Goal: Check status: Check status

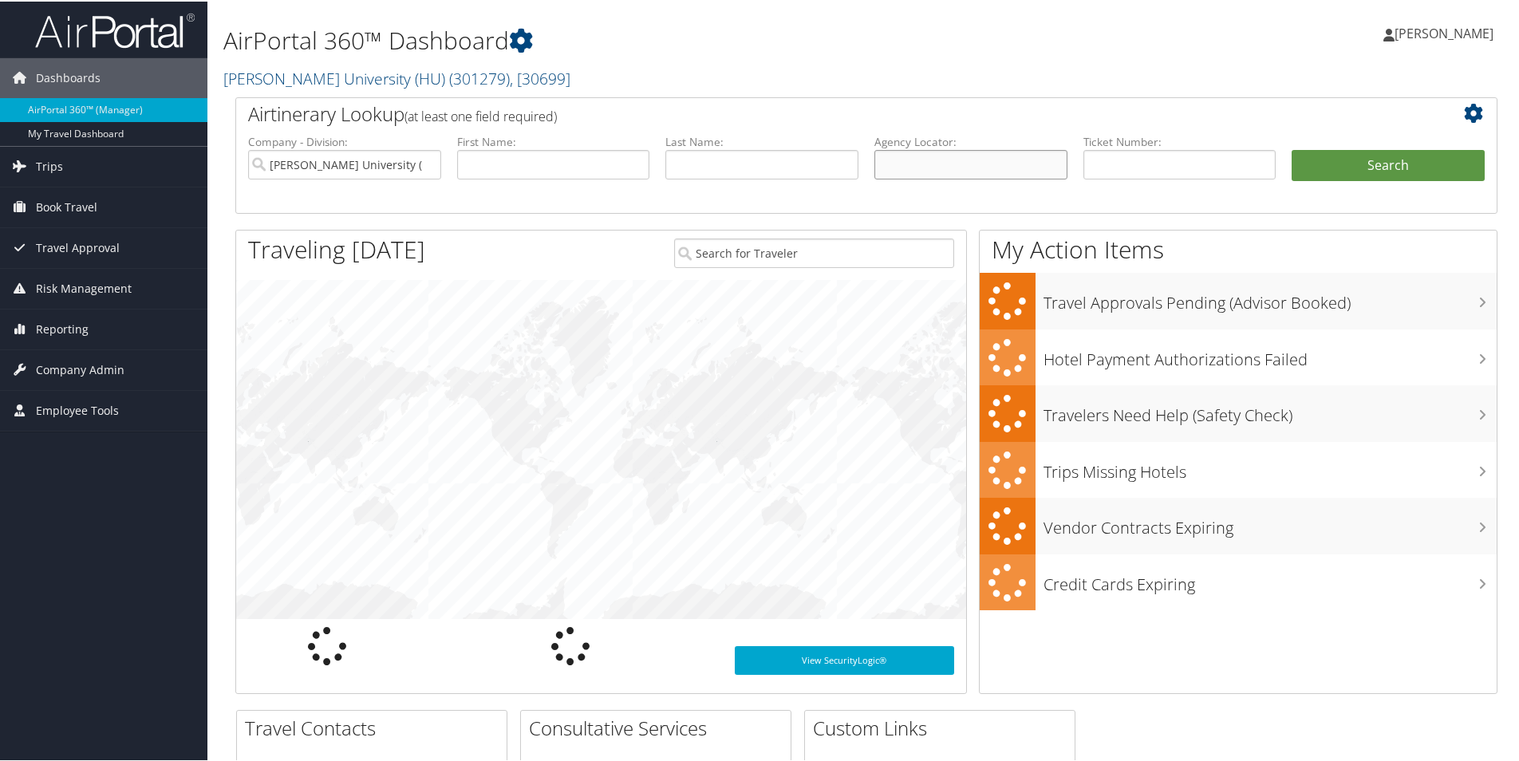
click at [908, 164] on input "text" at bounding box center [970, 163] width 193 height 30
paste input "BQBRR6"
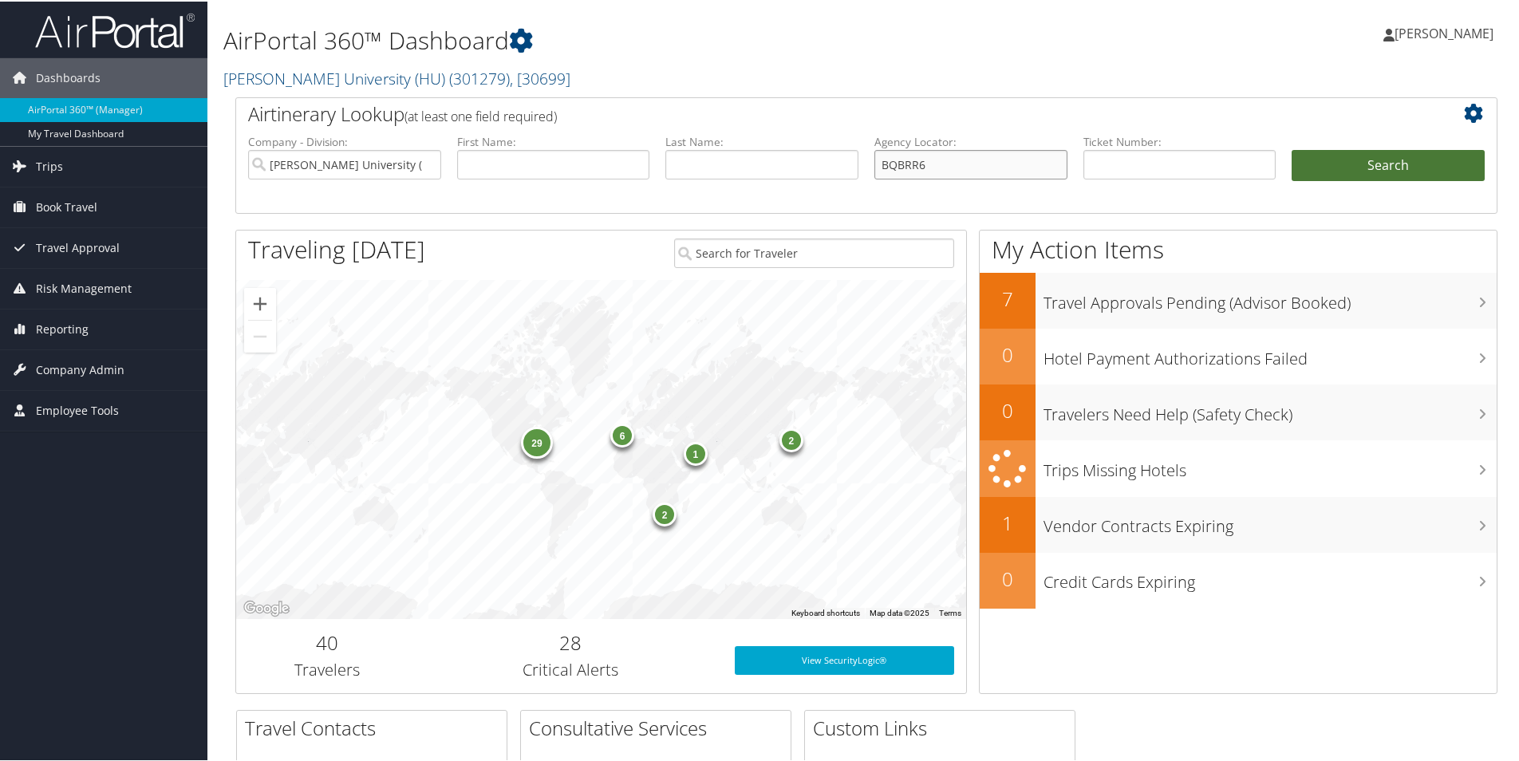
type input "BQBRR6"
click at [1354, 162] on button "Search" at bounding box center [1387, 164] width 193 height 32
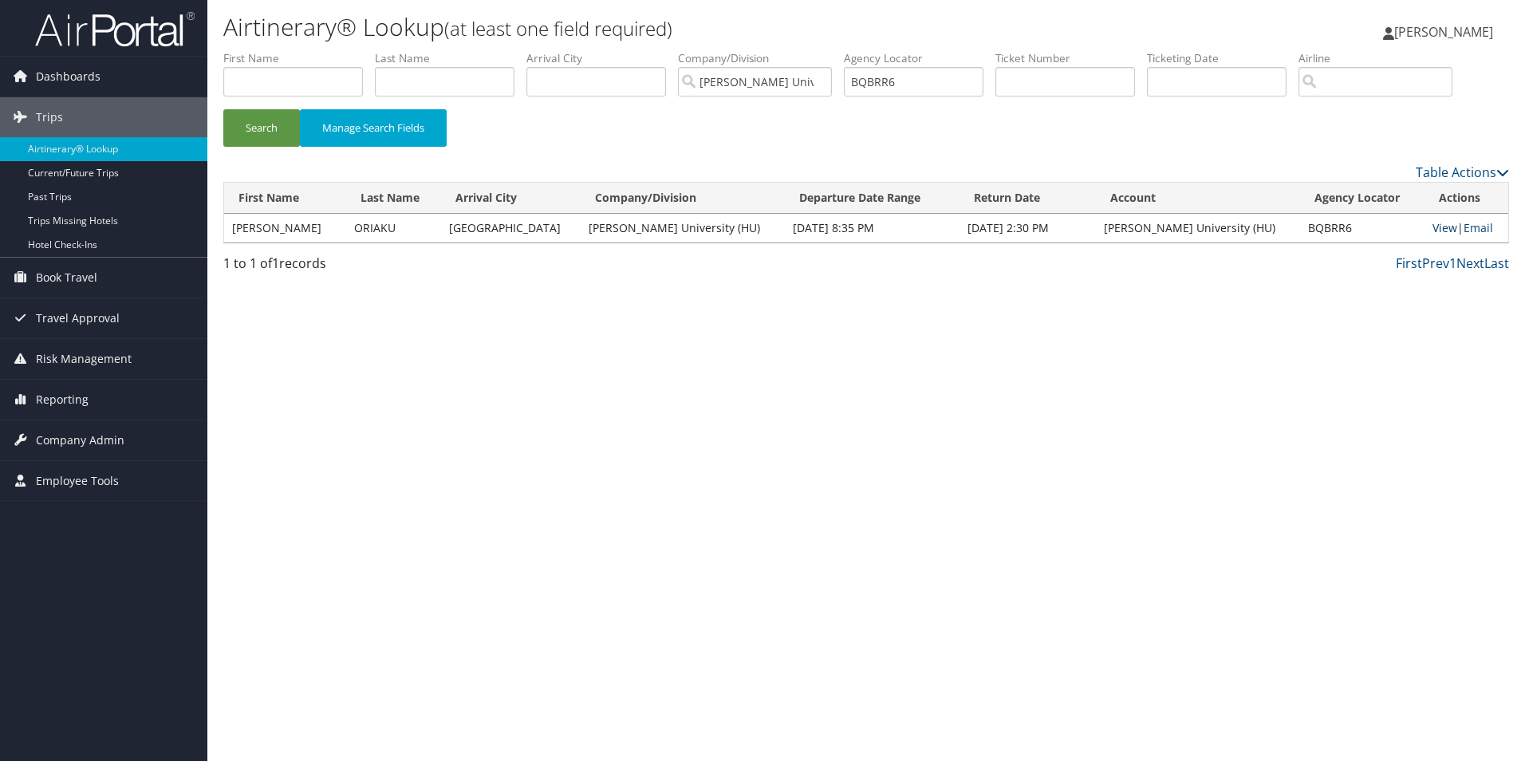
click at [1433, 228] on link "View" at bounding box center [1445, 227] width 25 height 15
click at [1434, 226] on link "View" at bounding box center [1445, 227] width 25 height 15
drag, startPoint x: 931, startPoint y: 84, endPoint x: 856, endPoint y: 84, distance: 75.0
click at [856, 84] on input "BQBRR6" at bounding box center [914, 82] width 140 height 30
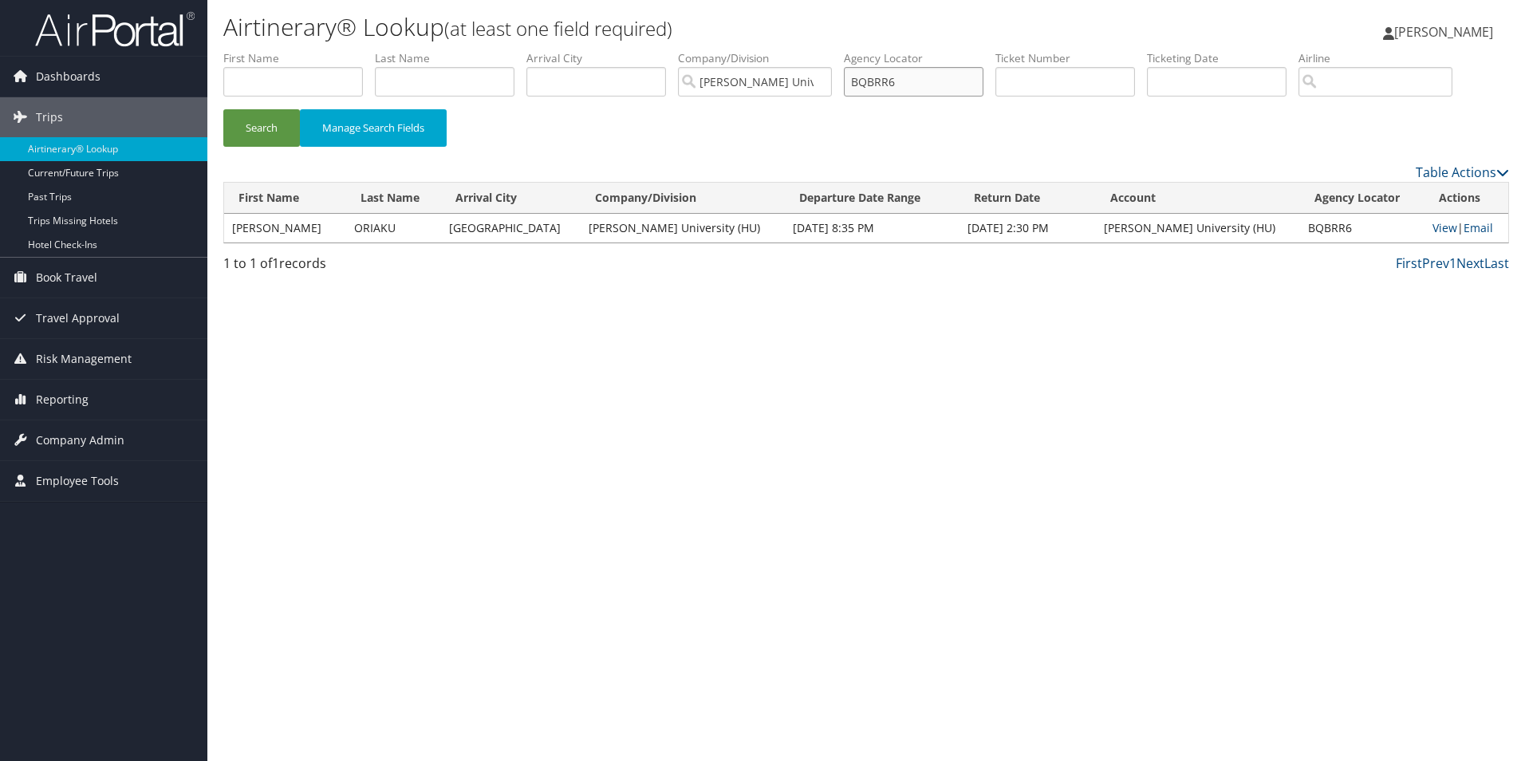
paste input "CNM7KW"
click at [254, 123] on button "Search" at bounding box center [261, 127] width 77 height 37
click at [1434, 225] on link "View" at bounding box center [1446, 227] width 25 height 15
drag, startPoint x: 888, startPoint y: 90, endPoint x: 844, endPoint y: 93, distance: 44.0
click at [846, 50] on ul "First Name Last Name Departure City Arrival City Company/Division Howard Univer…" at bounding box center [866, 50] width 1286 height 0
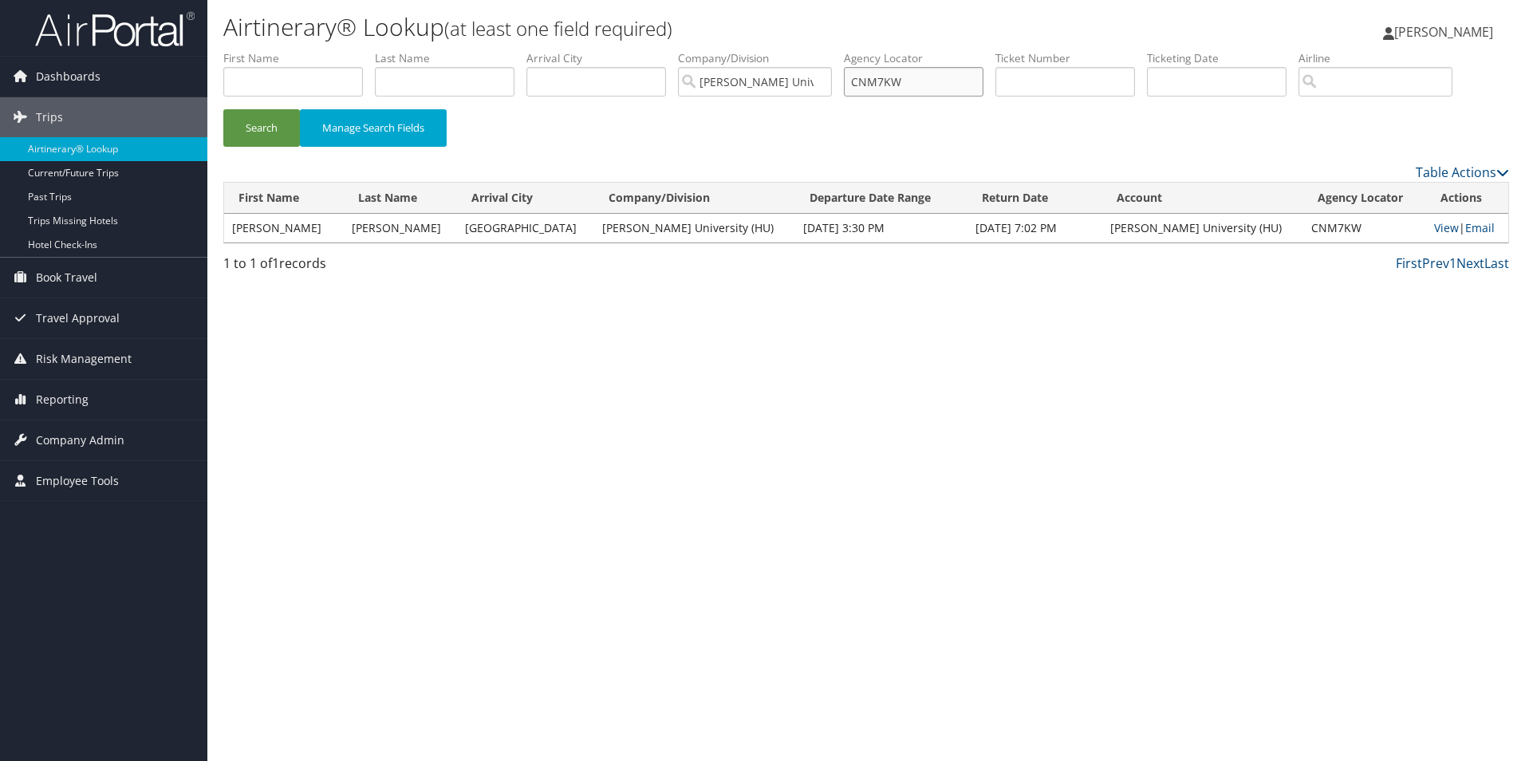
paste input "FJ868"
type input "CFJ868"
click at [262, 124] on button "Search" at bounding box center [261, 127] width 77 height 37
click at [1434, 227] on link "View" at bounding box center [1446, 227] width 25 height 15
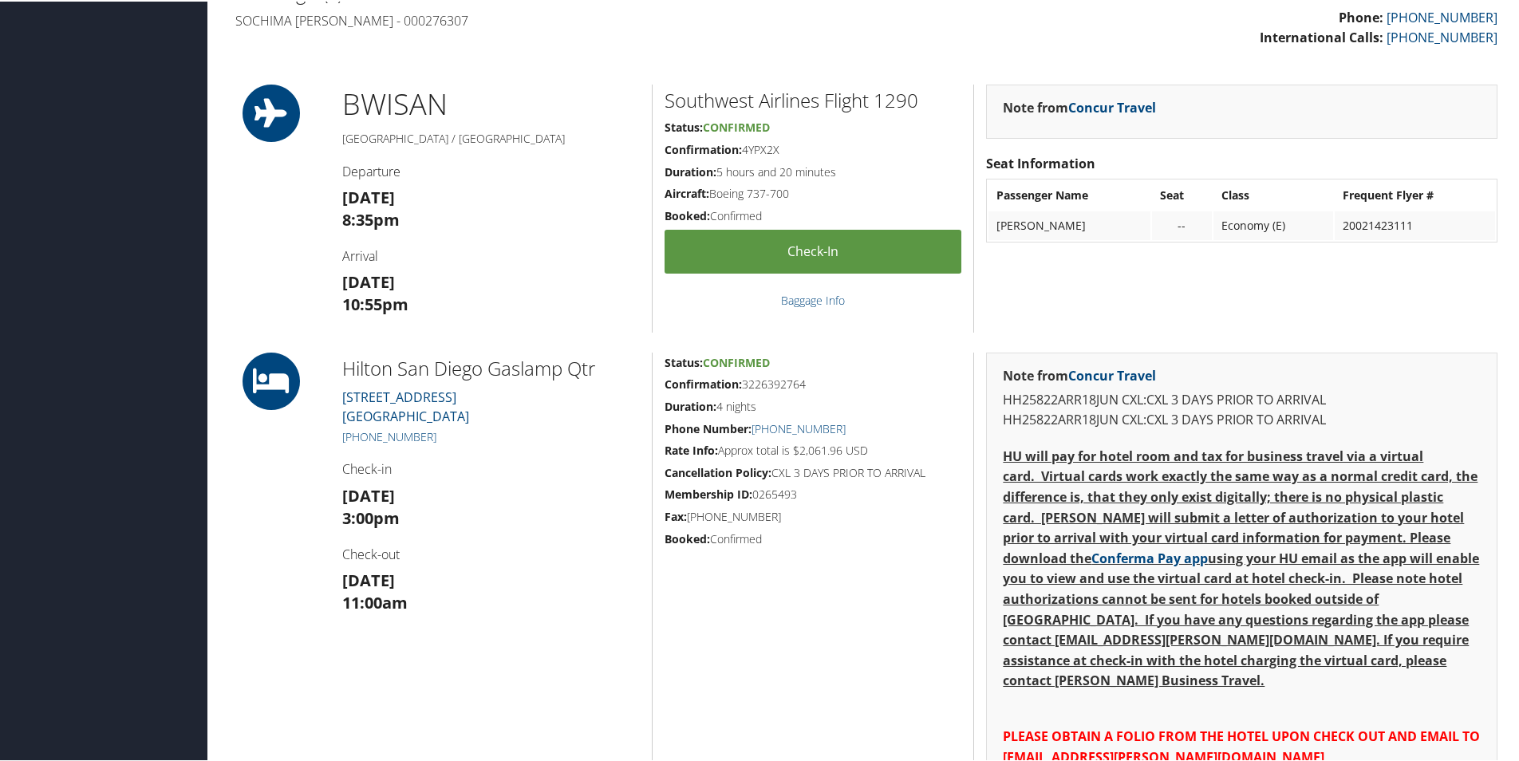
scroll to position [638, 0]
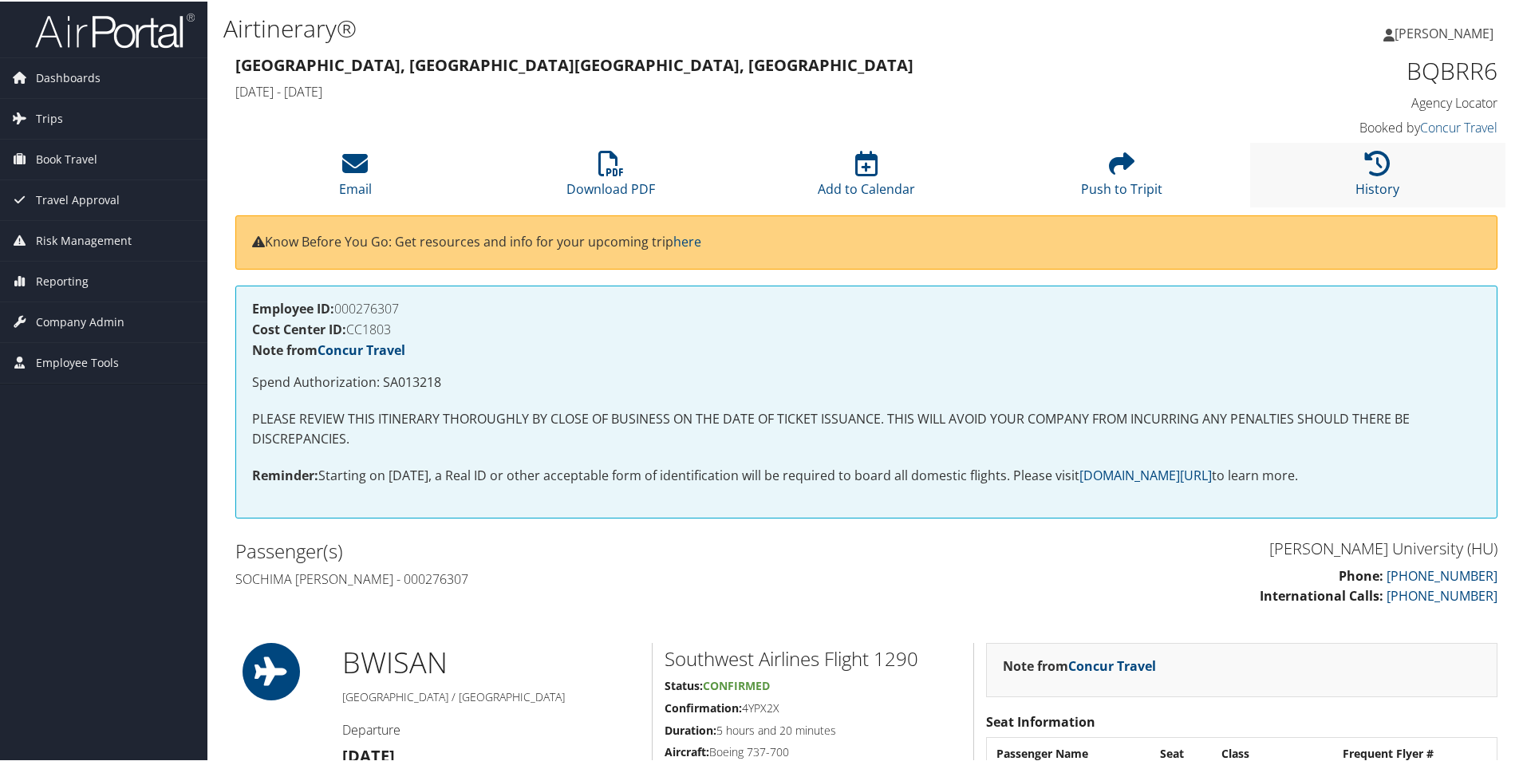
click at [1355, 176] on li "History" at bounding box center [1377, 173] width 255 height 65
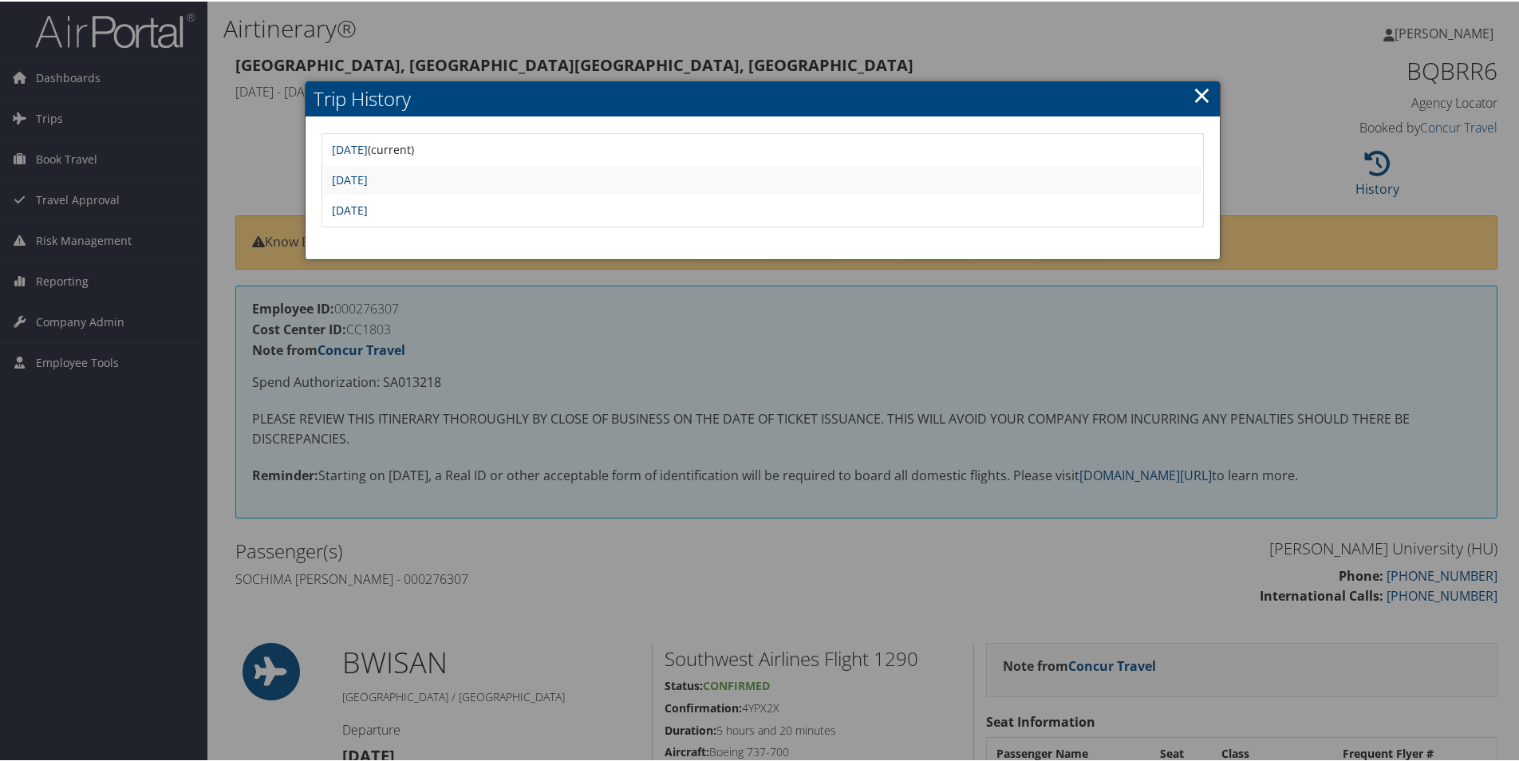
click at [368, 207] on link "Mon Mar 17 15:31:18 MDT 2025" at bounding box center [350, 208] width 36 height 15
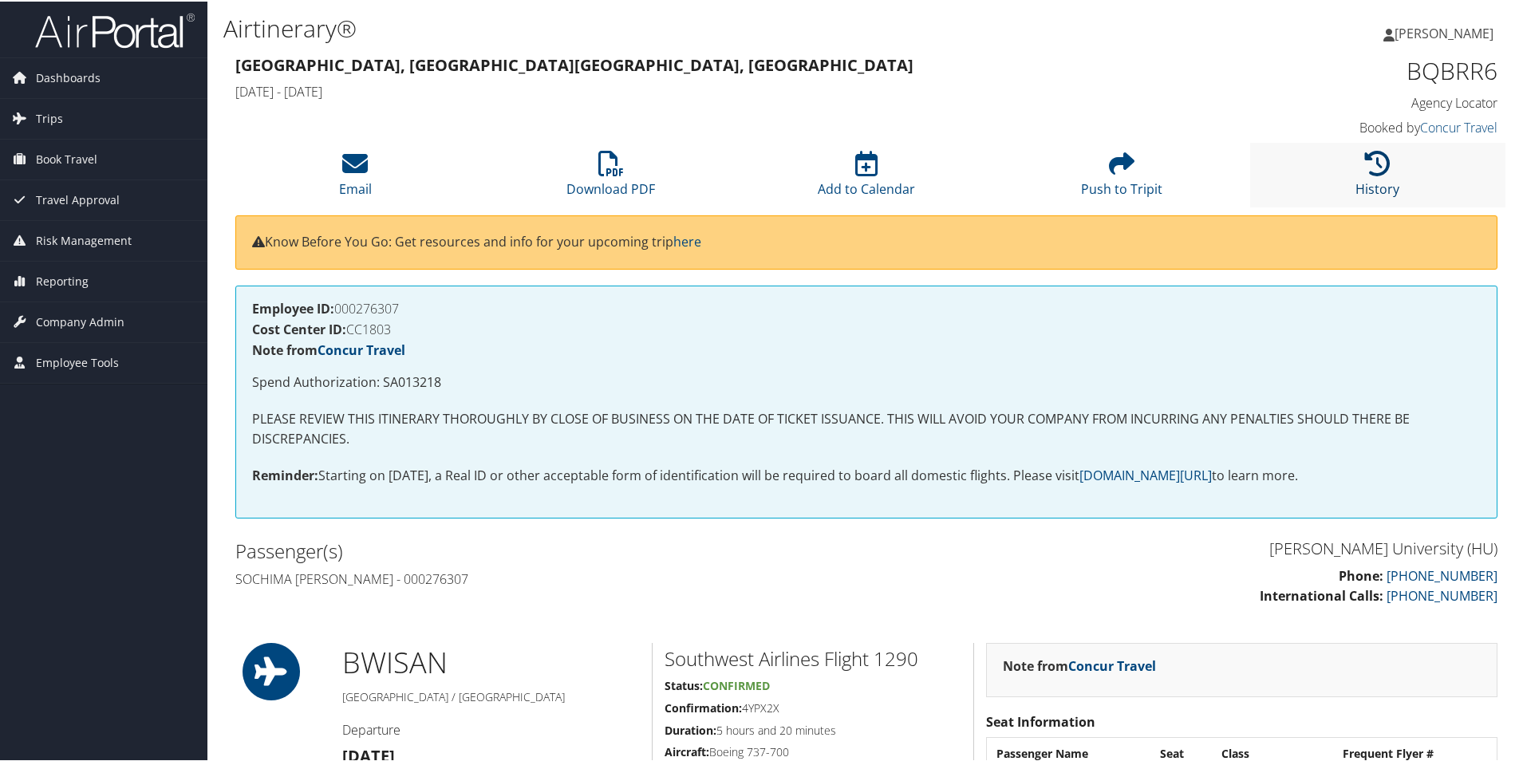
click at [1367, 164] on icon at bounding box center [1378, 162] width 26 height 26
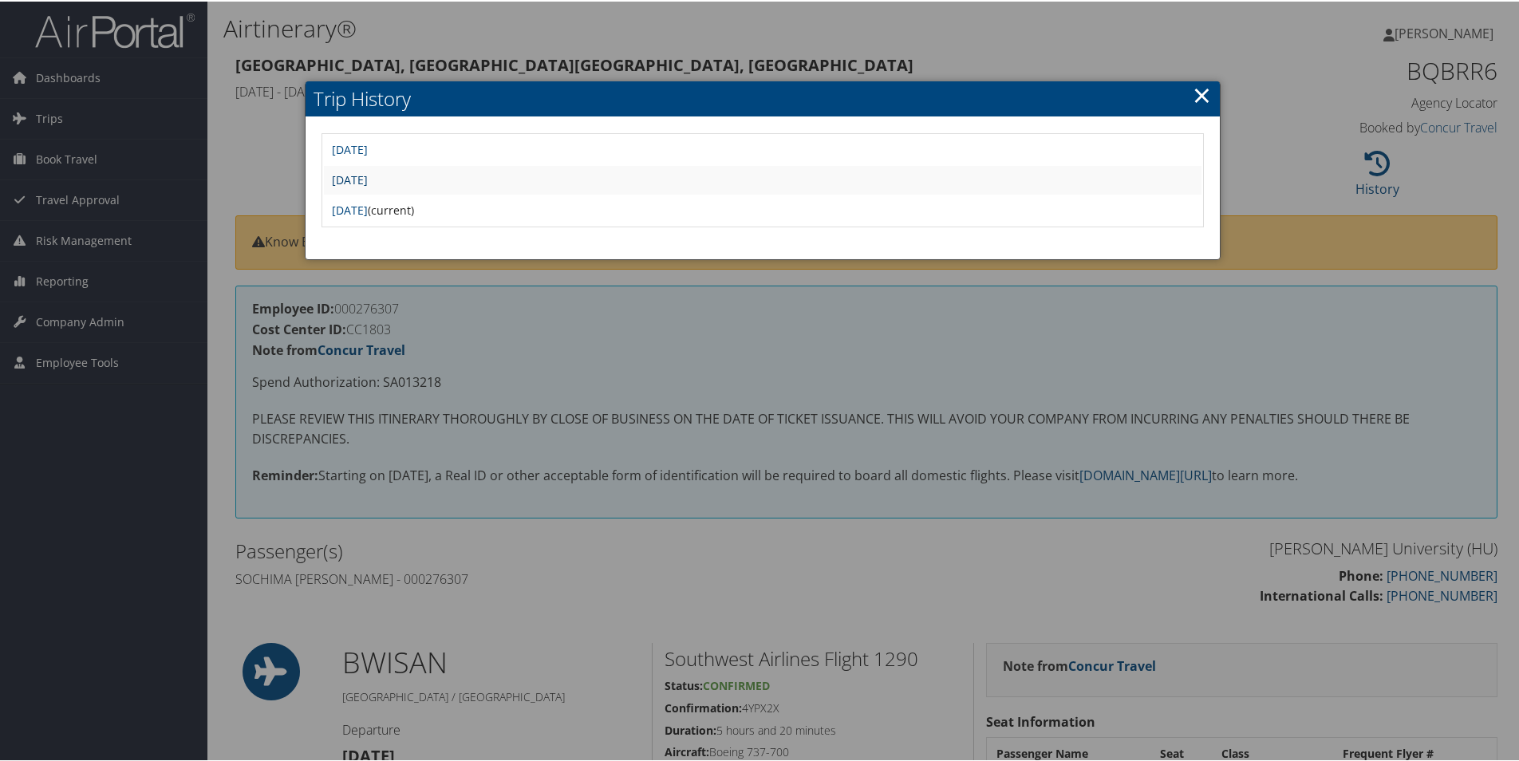
click at [368, 178] on link "Thu Jun 19 17:24:41 MDT 2025" at bounding box center [350, 178] width 36 height 15
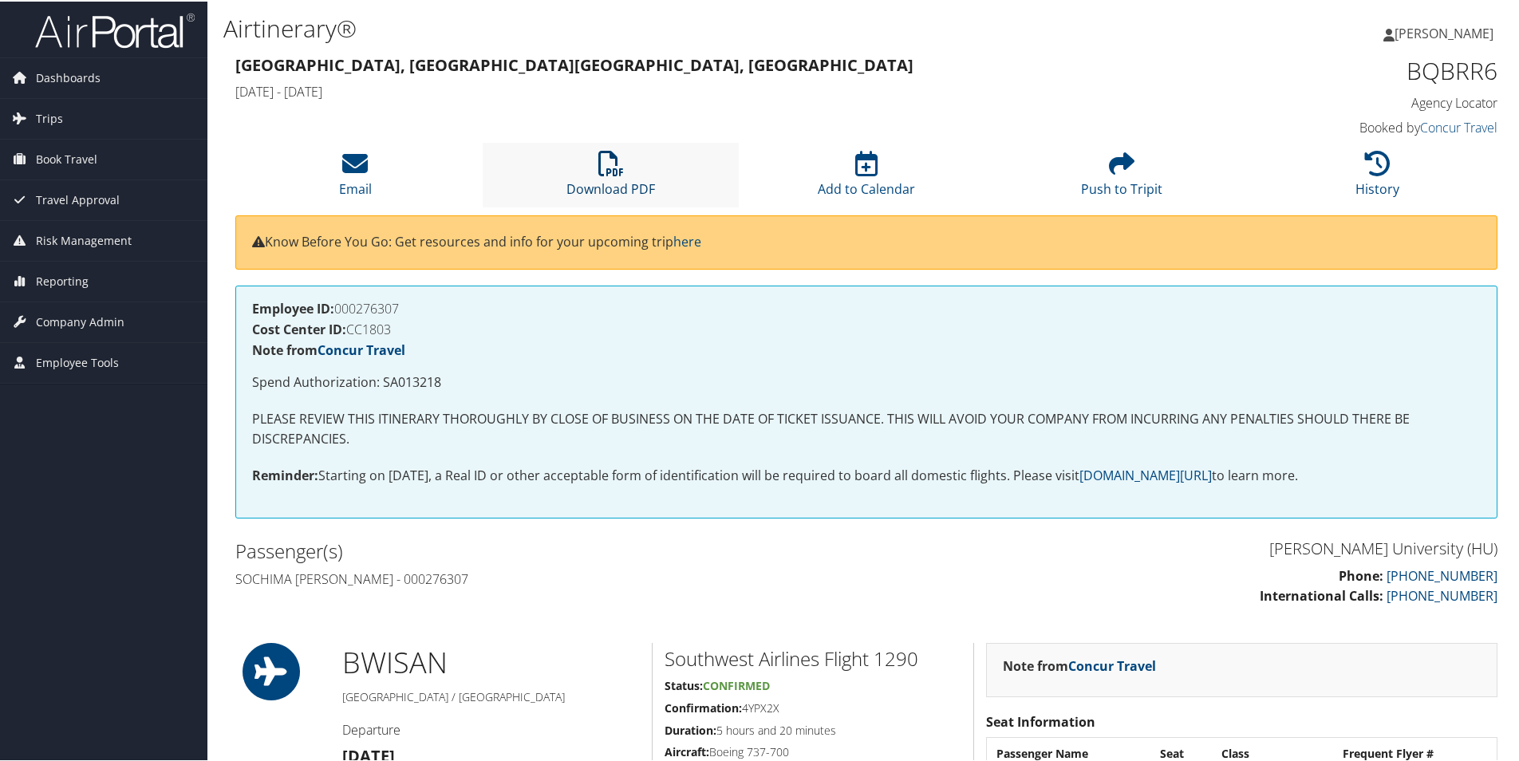
click at [598, 166] on icon at bounding box center [611, 162] width 26 height 26
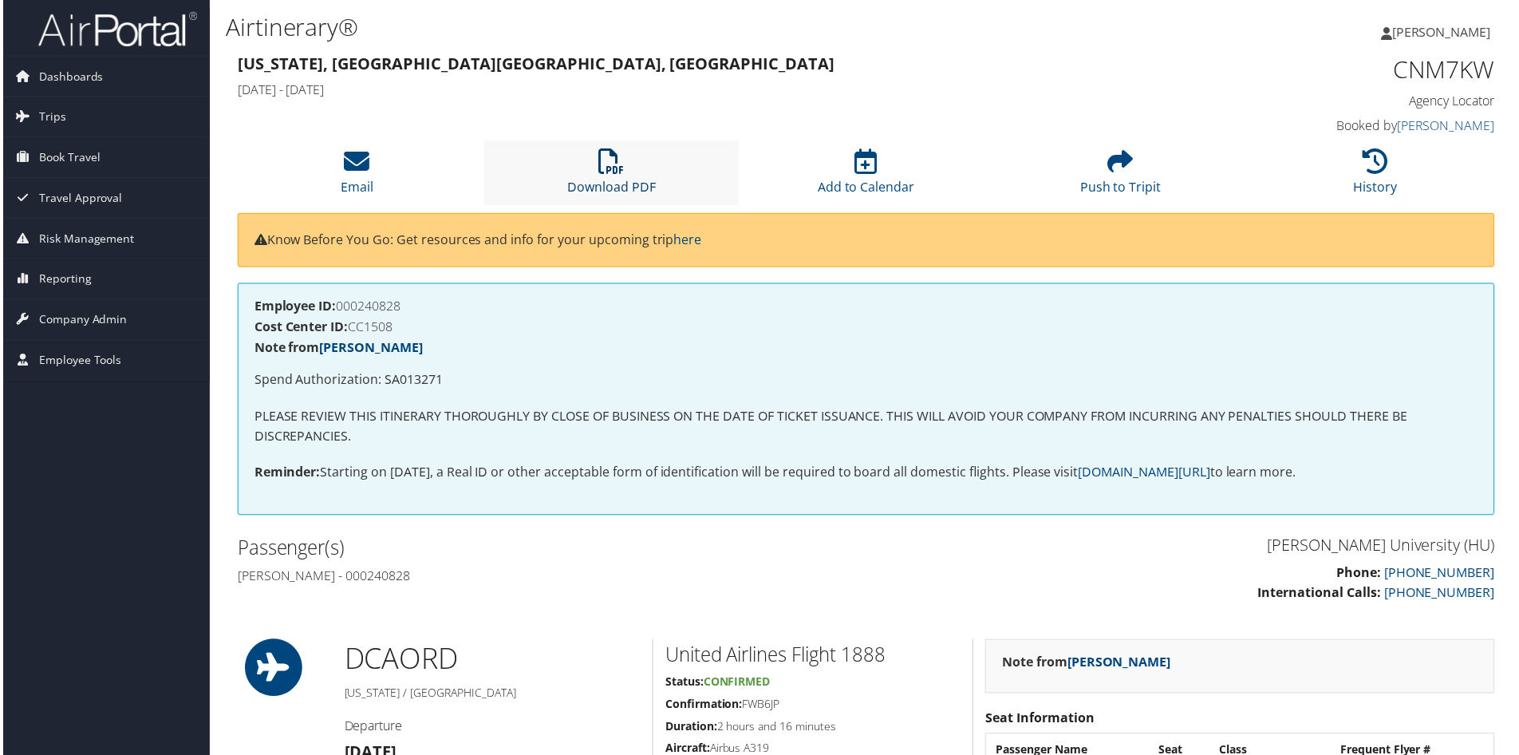
click at [605, 173] on icon at bounding box center [611, 162] width 26 height 26
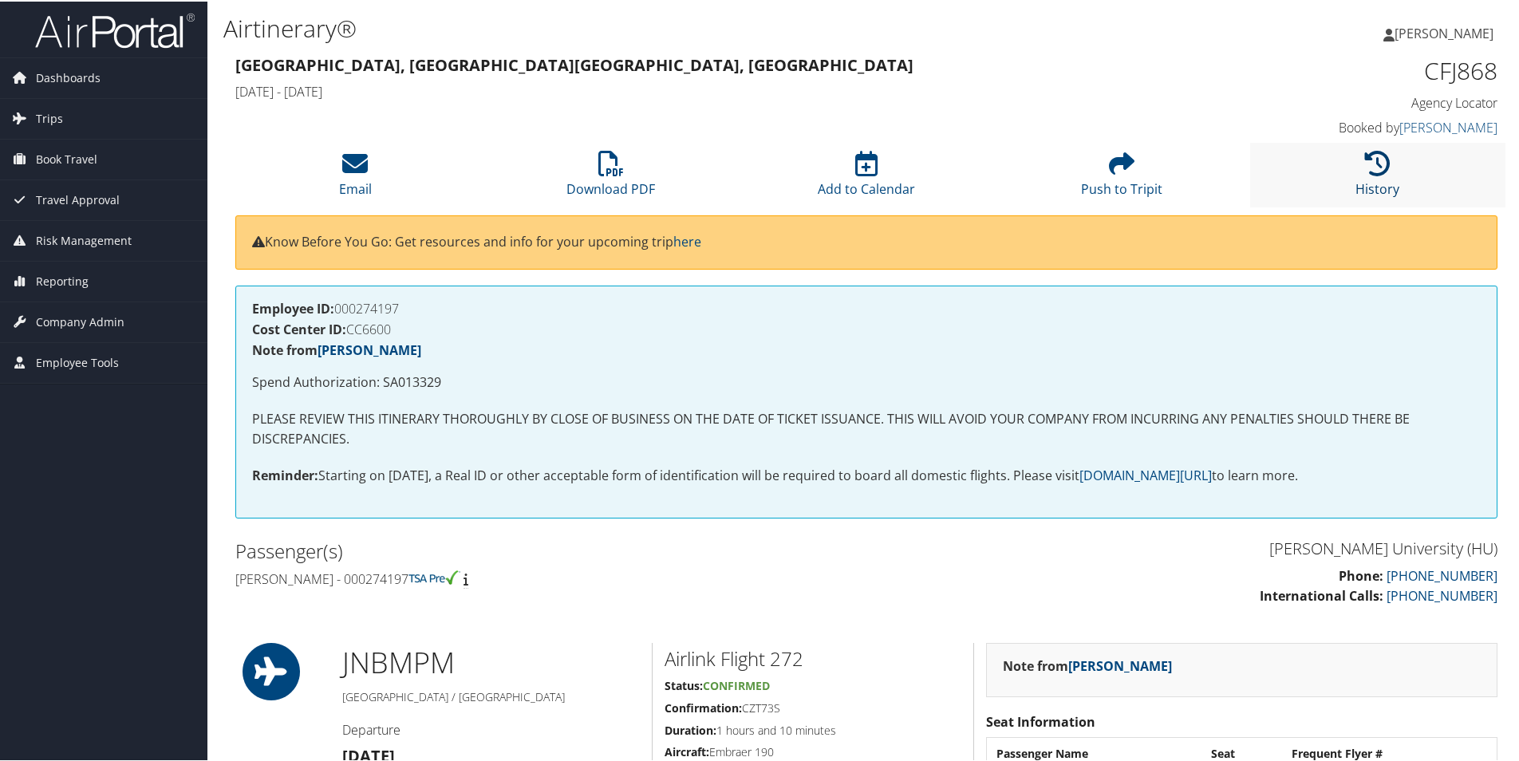
click at [1374, 171] on icon at bounding box center [1378, 162] width 26 height 26
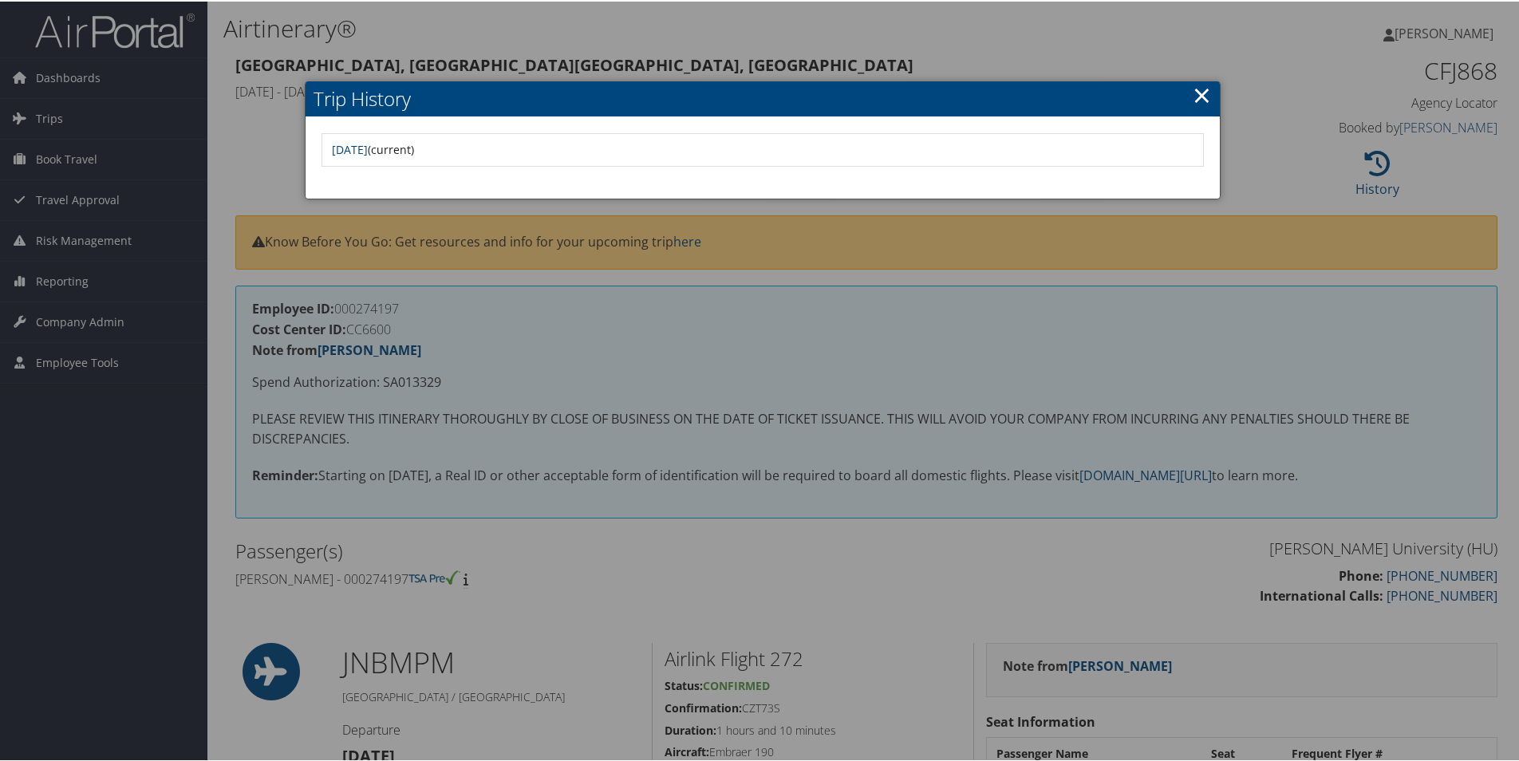
click at [1194, 97] on link "×" at bounding box center [1202, 93] width 18 height 32
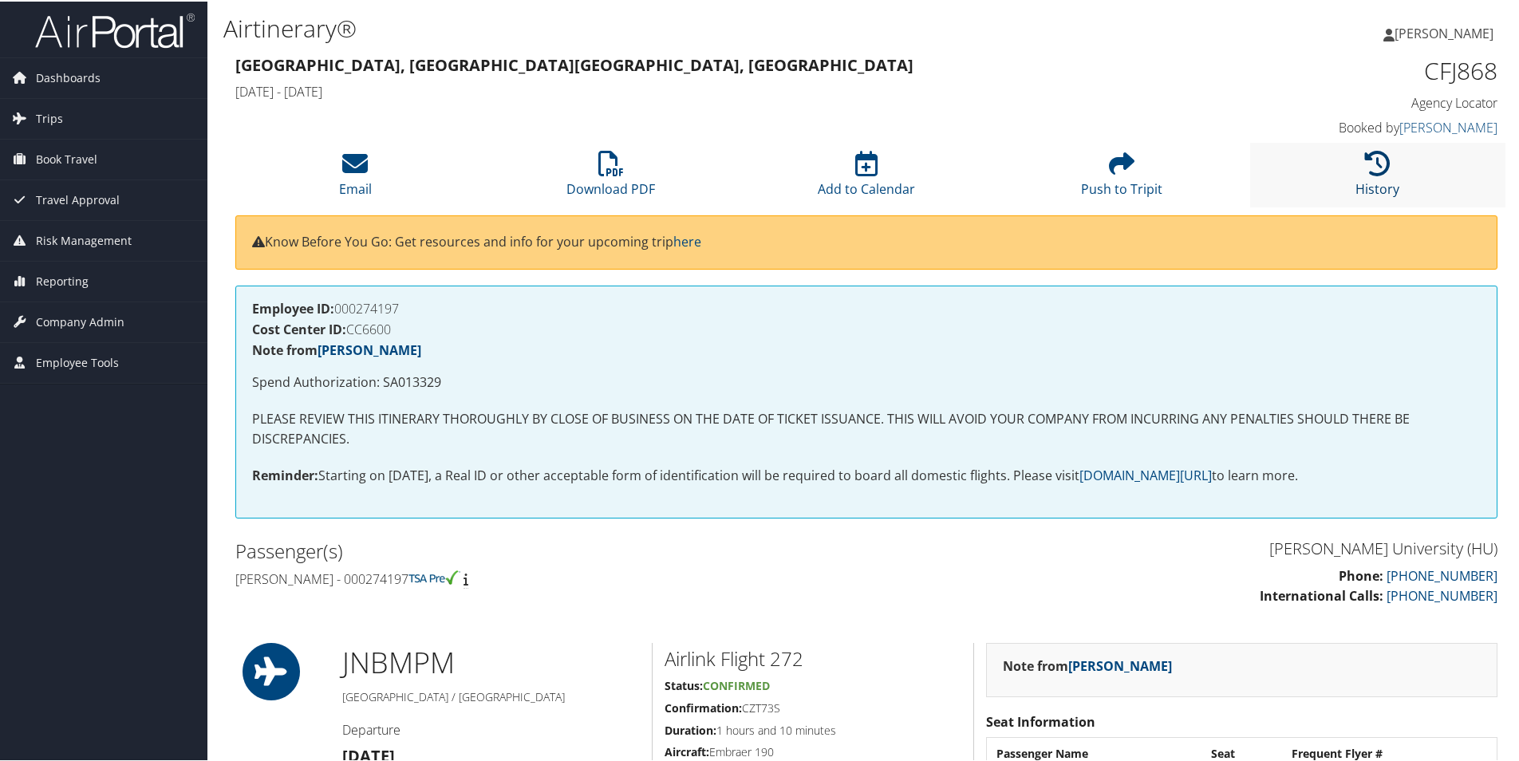
click at [1372, 172] on icon at bounding box center [1378, 162] width 26 height 26
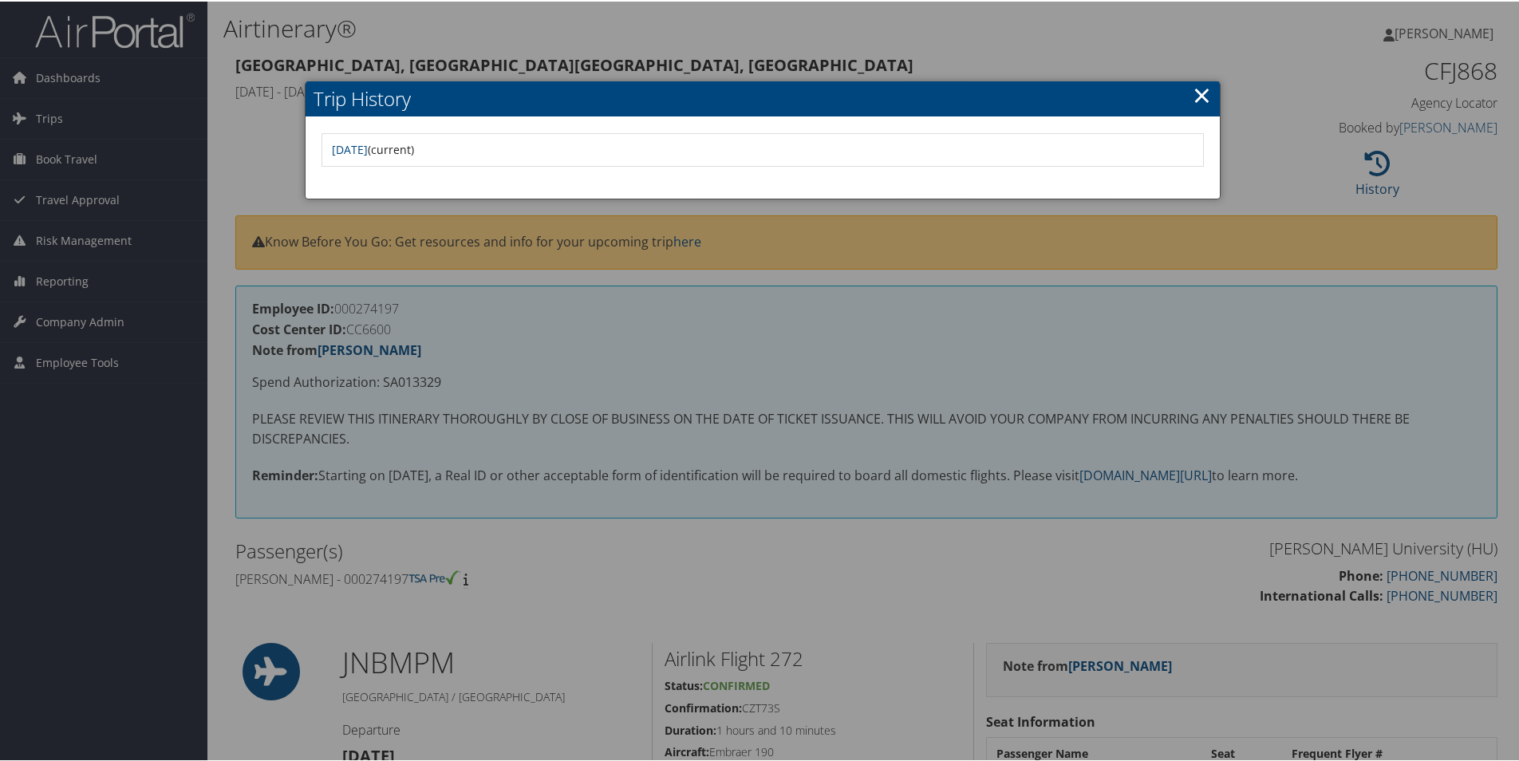
click at [1203, 94] on link "×" at bounding box center [1202, 93] width 18 height 32
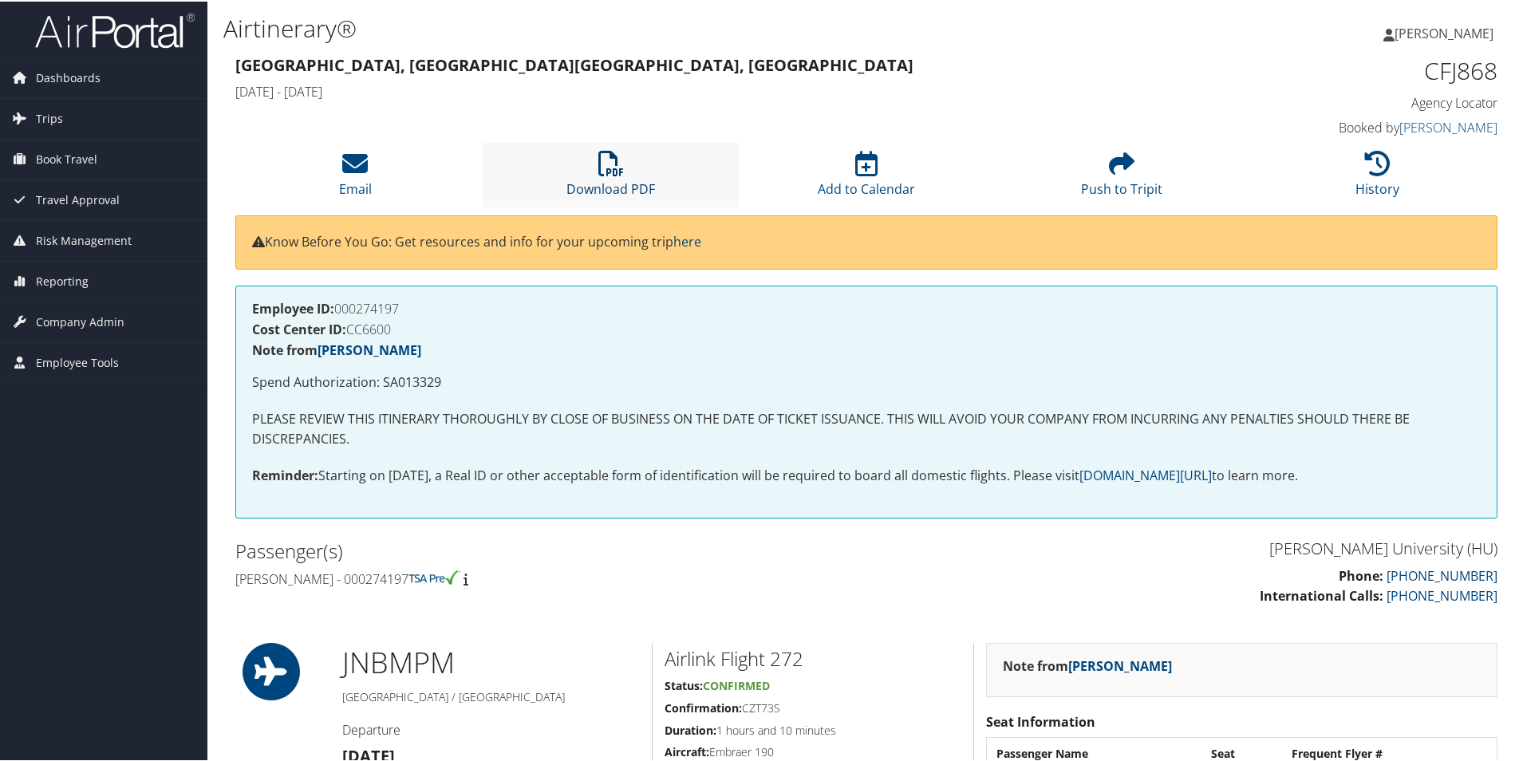
click at [613, 166] on icon at bounding box center [611, 162] width 26 height 26
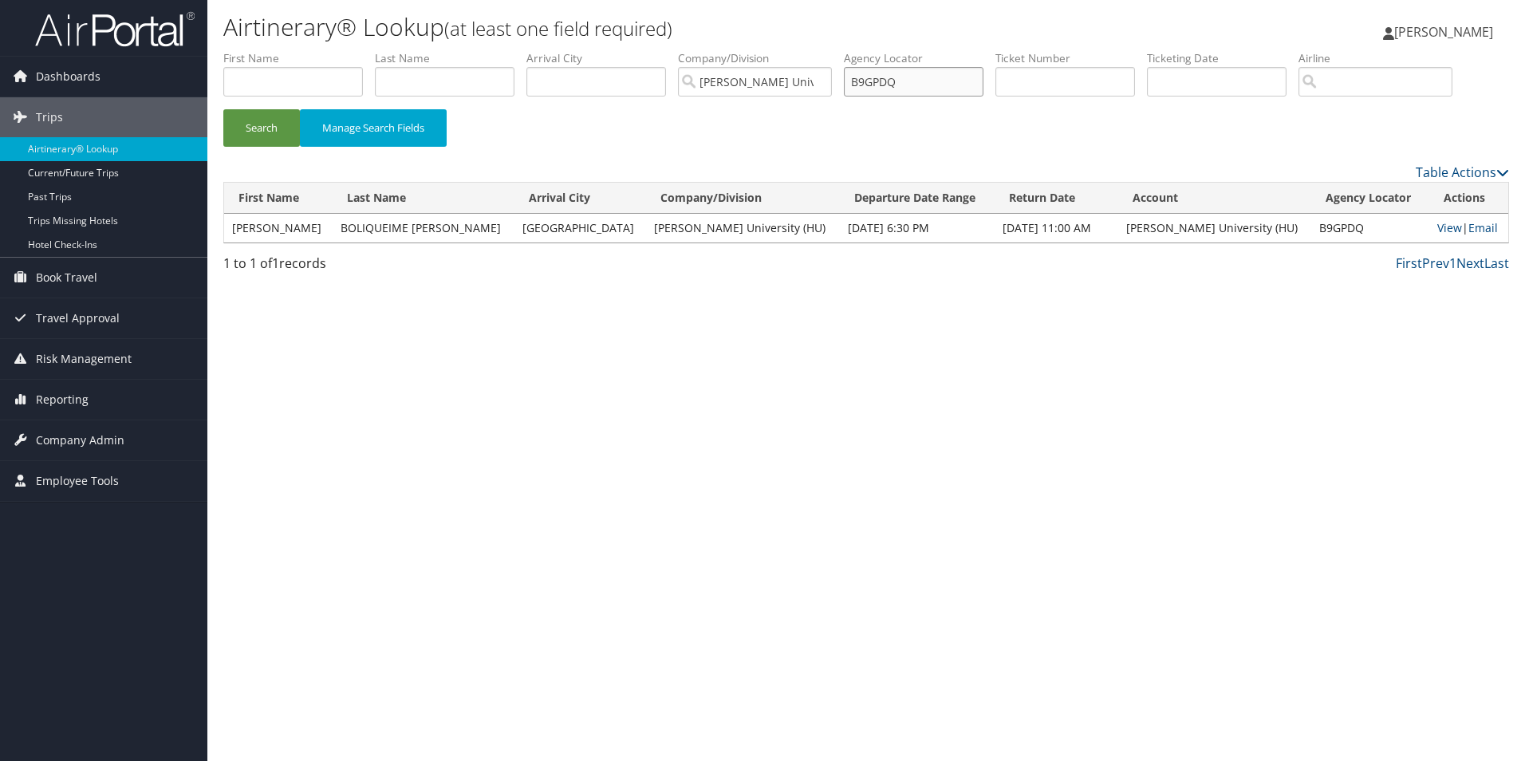
click at [942, 81] on input "B9GPDQ" at bounding box center [914, 82] width 140 height 30
drag, startPoint x: 925, startPoint y: 81, endPoint x: 862, endPoint y: 85, distance: 63.1
click at [862, 85] on input "B9GPDQ" at bounding box center [914, 82] width 140 height 30
paste input "text"
click at [928, 84] on input "text" at bounding box center [914, 82] width 140 height 30
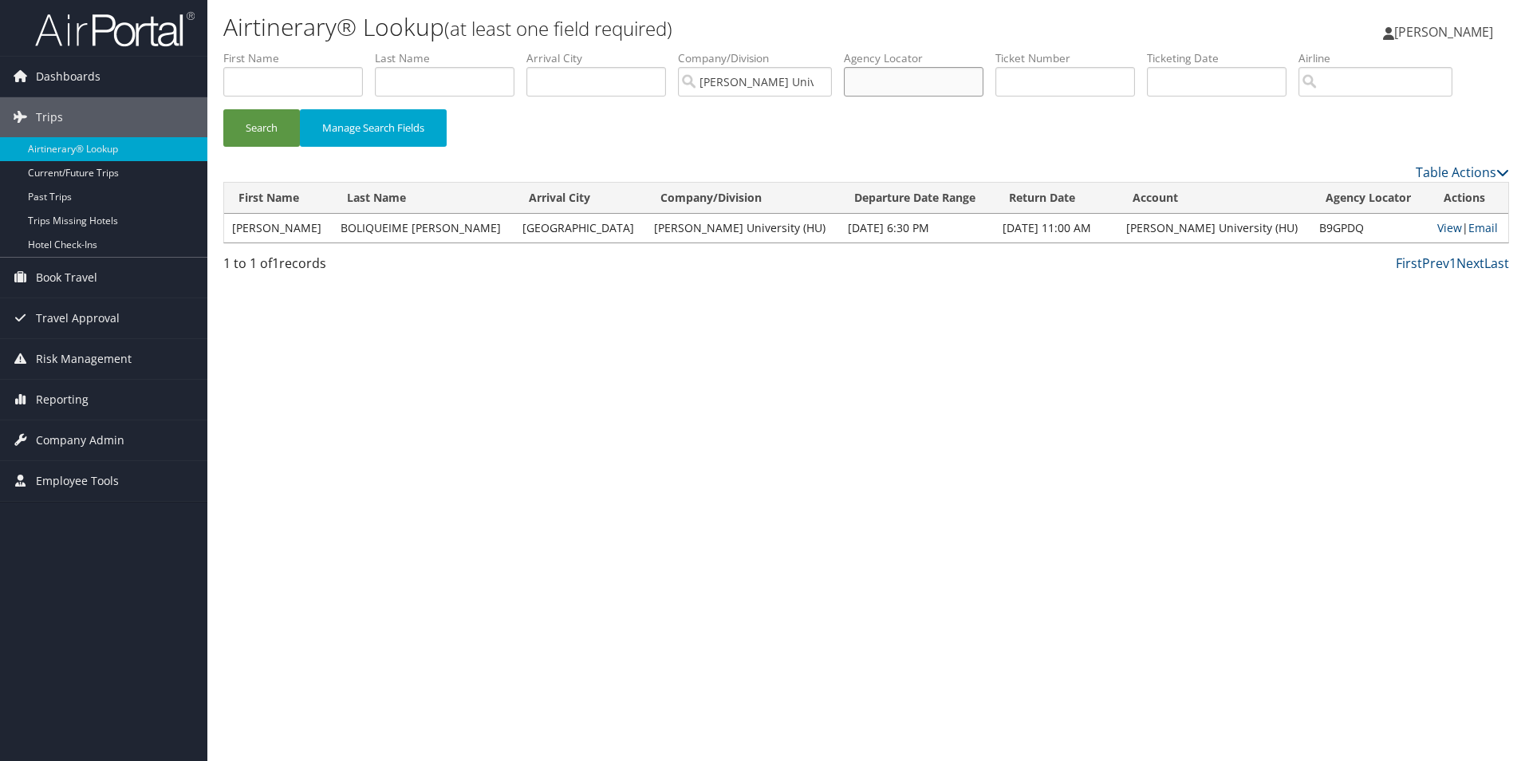
paste input "CFSBGK"
type input "CFSBGK"
click at [258, 127] on button "Search" at bounding box center [261, 127] width 77 height 37
click at [1441, 229] on link "View" at bounding box center [1449, 227] width 25 height 15
drag, startPoint x: 911, startPoint y: 83, endPoint x: 854, endPoint y: 91, distance: 58.0
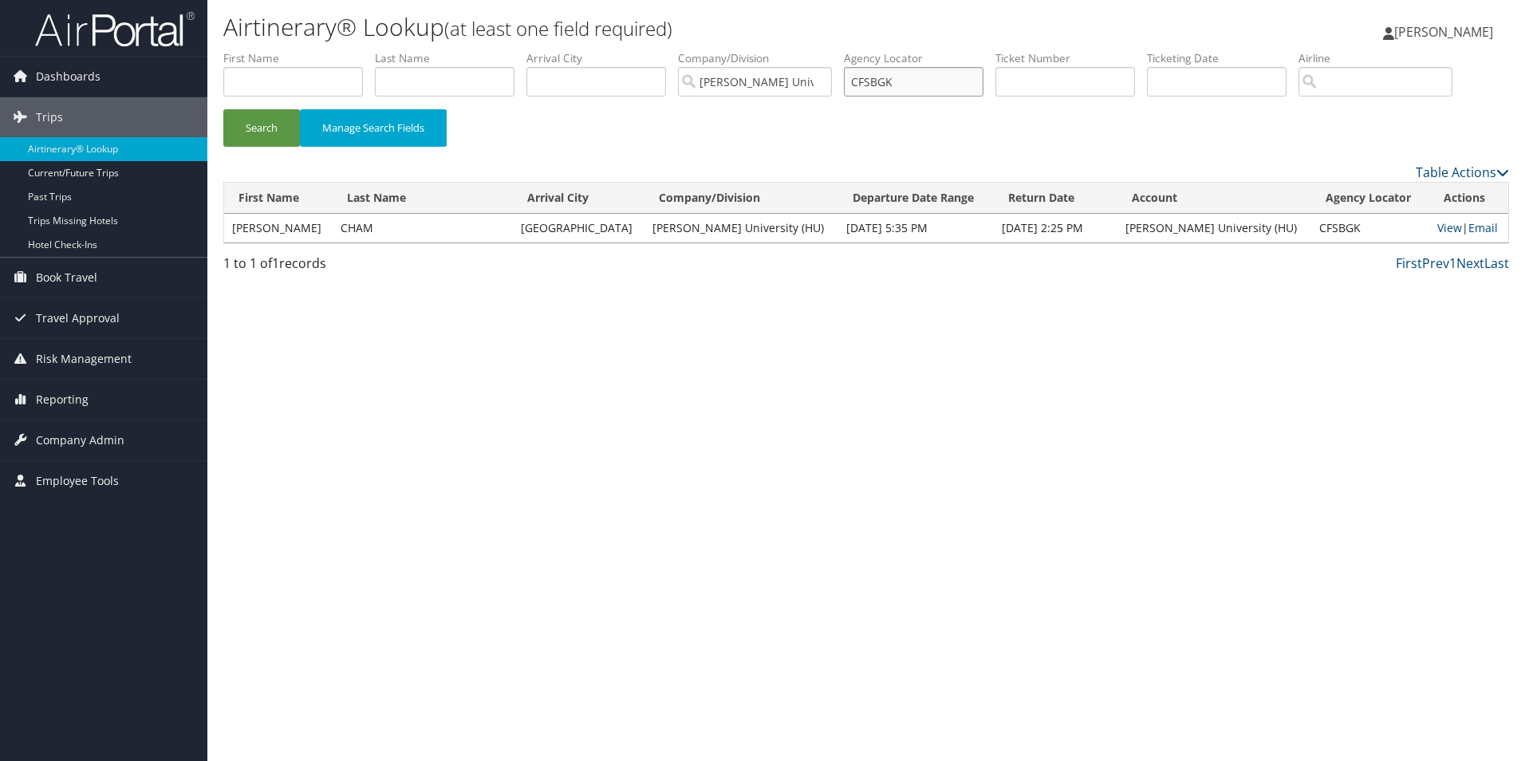
click at [854, 91] on input "CFSBGK" at bounding box center [914, 82] width 140 height 30
paste input "text"
click at [871, 85] on input "text" at bounding box center [914, 82] width 140 height 30
paste input "CFT0KC"
type input "CFT0KC"
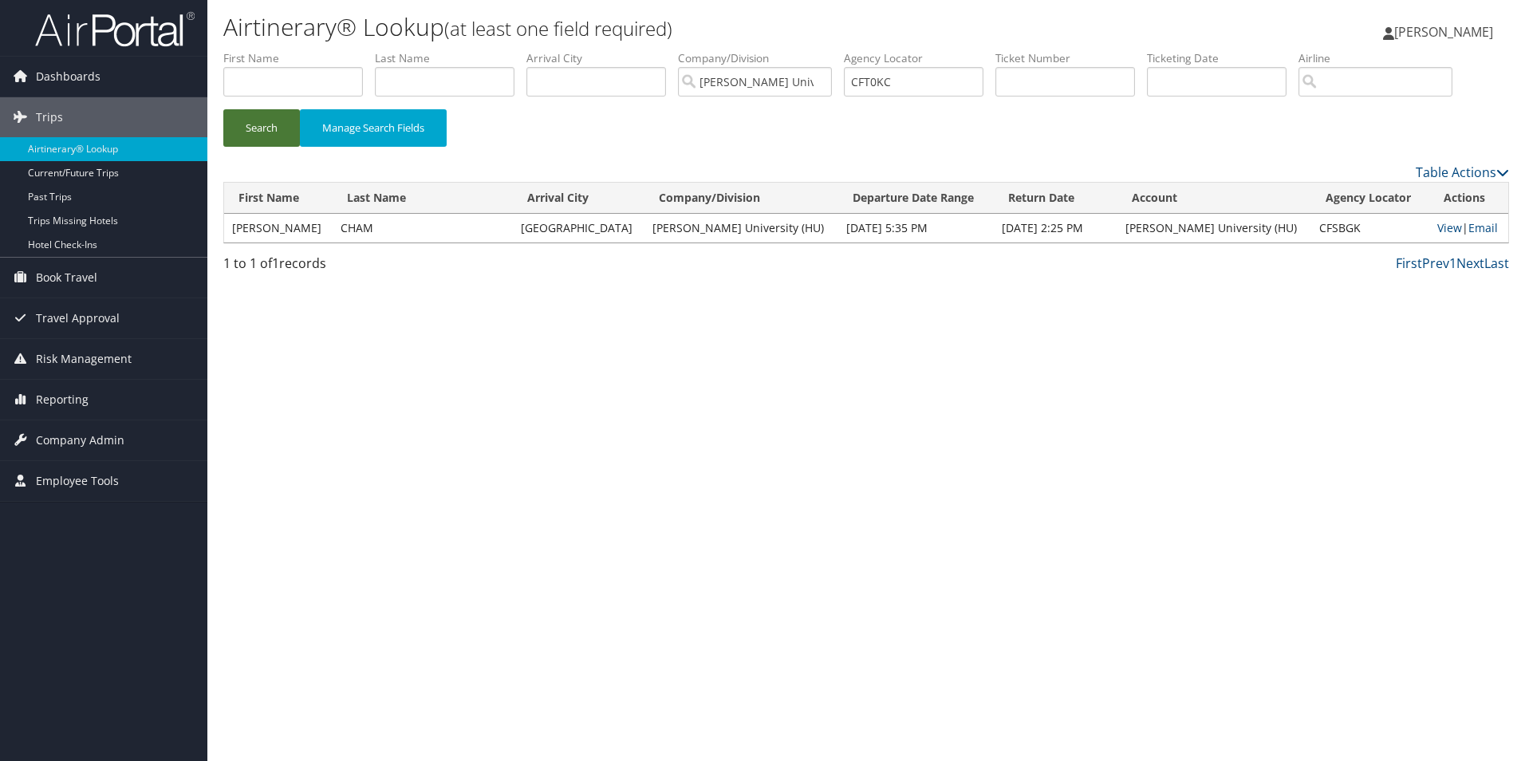
click at [270, 125] on button "Search" at bounding box center [261, 127] width 77 height 37
click at [1437, 224] on link "View" at bounding box center [1448, 227] width 25 height 15
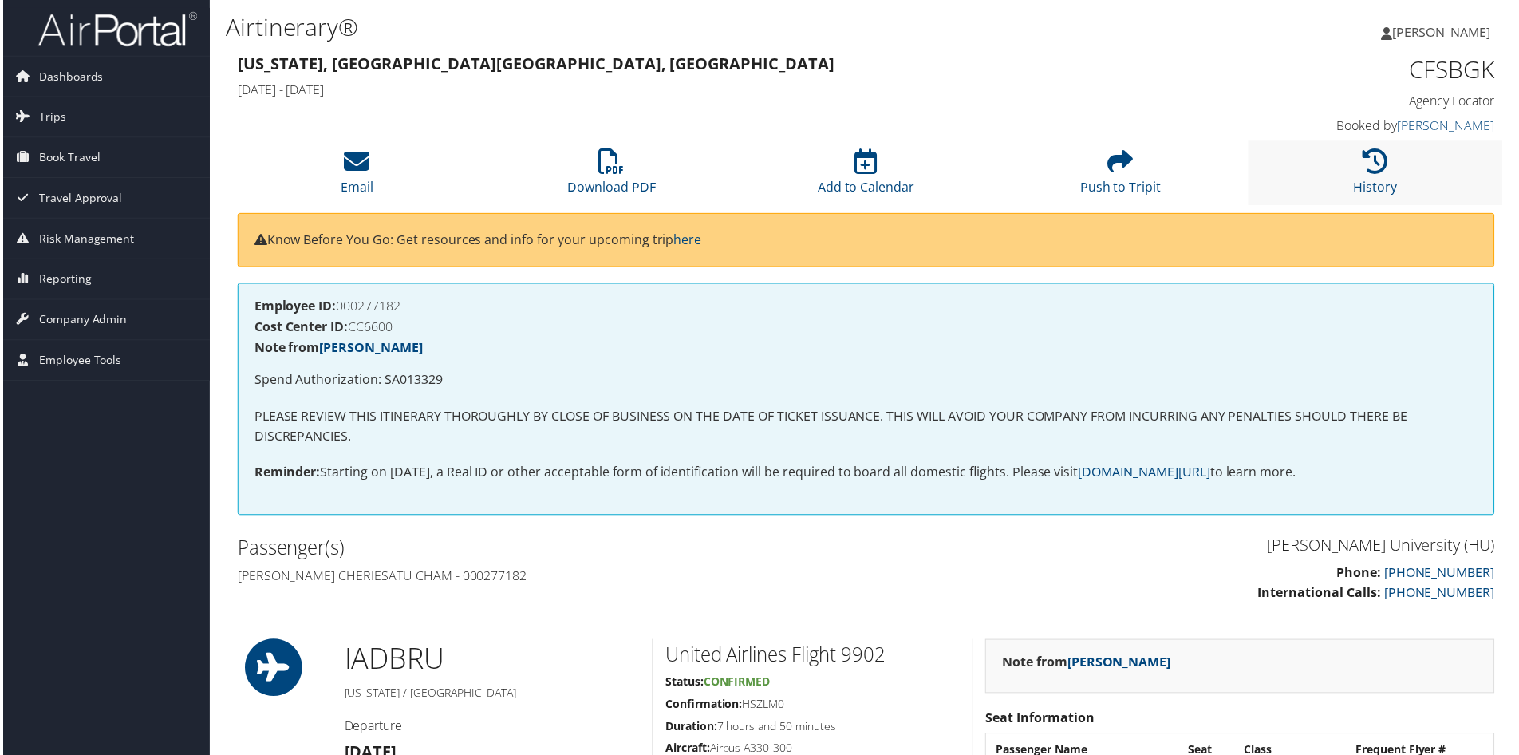
click at [1378, 177] on li "History" at bounding box center [1377, 173] width 255 height 65
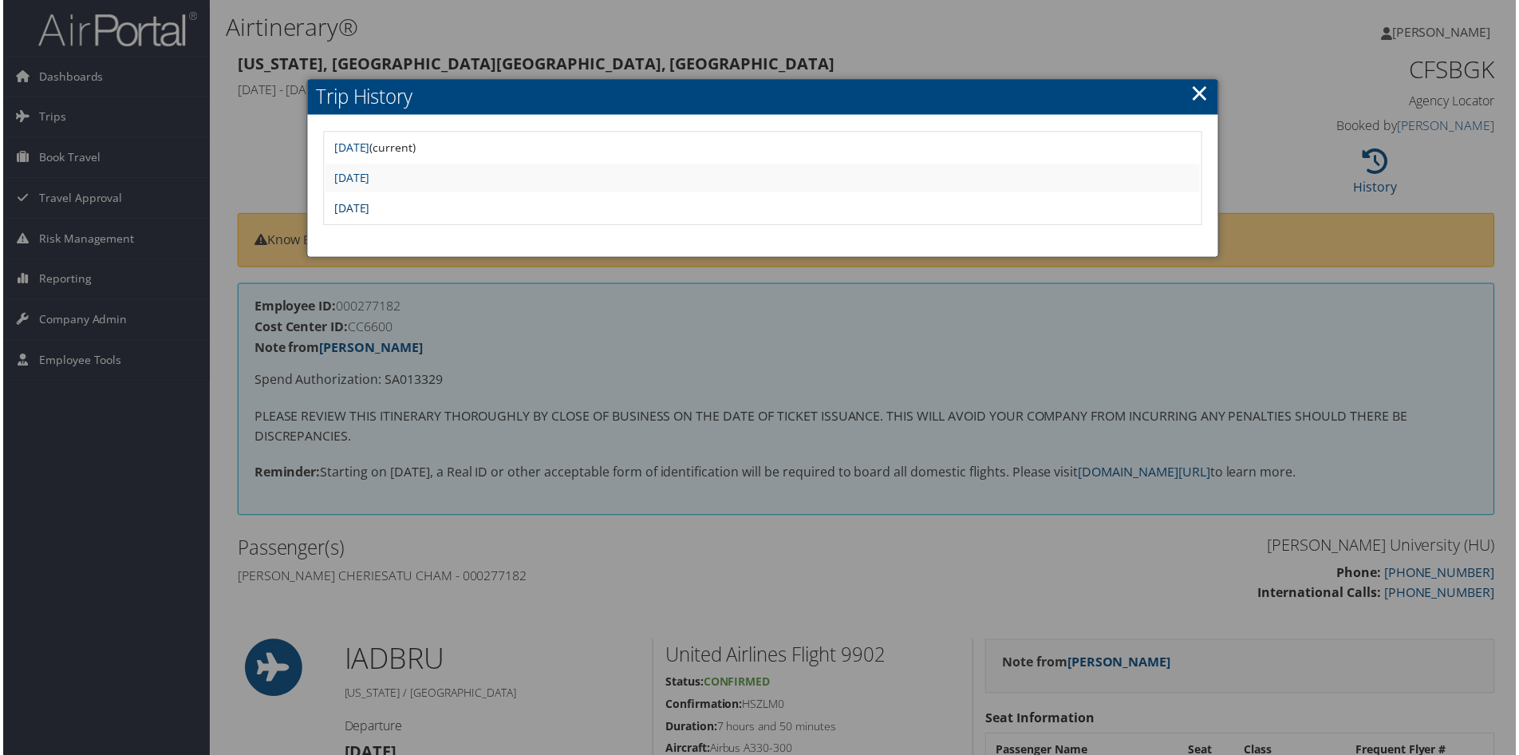
click at [368, 204] on link "[DATE]" at bounding box center [350, 208] width 36 height 15
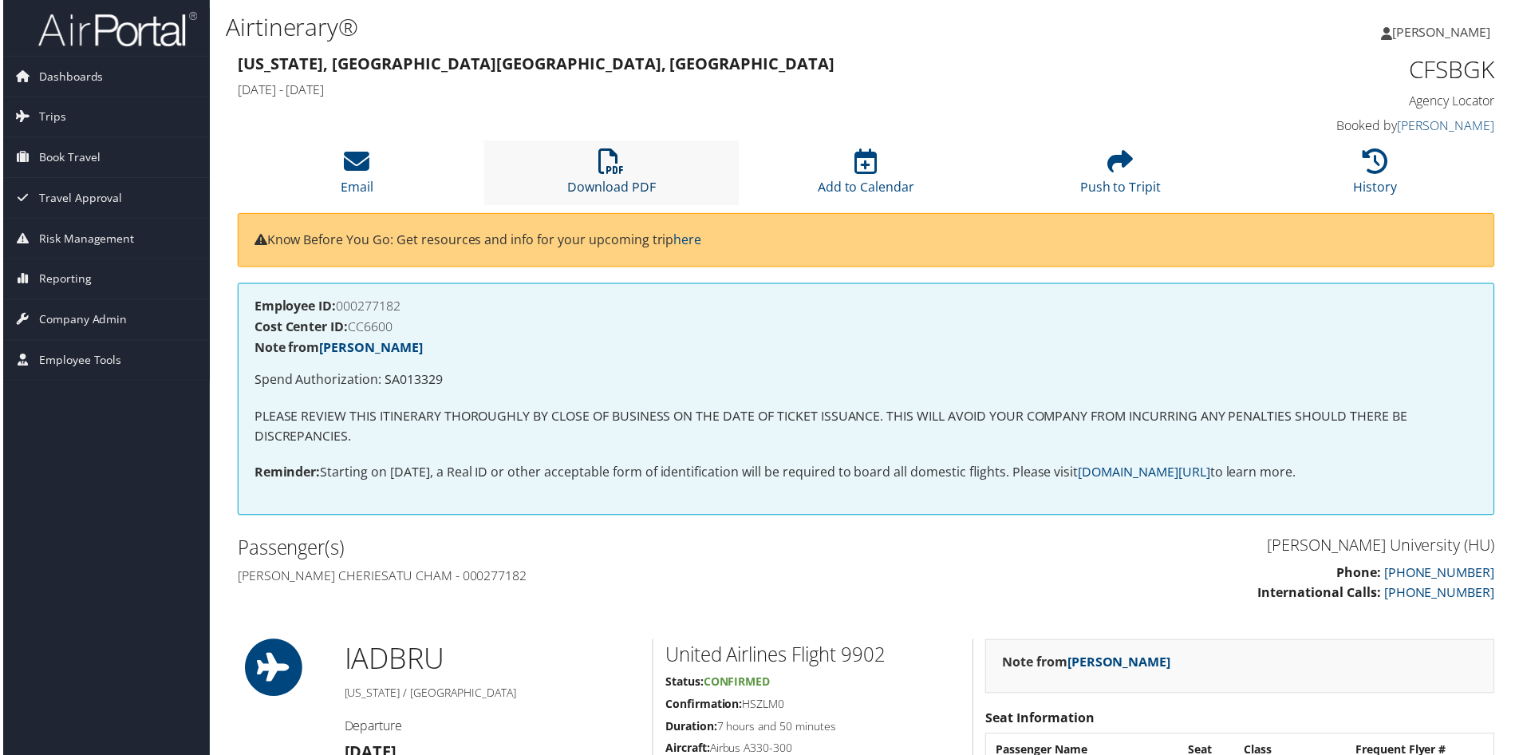
click at [601, 169] on icon at bounding box center [611, 162] width 26 height 26
click at [598, 167] on icon at bounding box center [611, 162] width 26 height 26
